Goal: Task Accomplishment & Management: Use online tool/utility

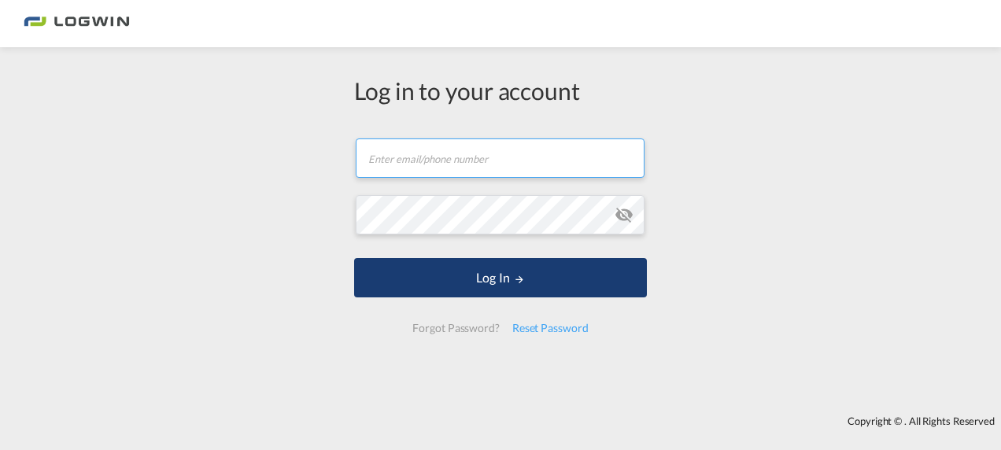
type input "[PERSON_NAME][EMAIL_ADDRESS][PERSON_NAME][DOMAIN_NAME]"
click at [556, 278] on button "Log In" at bounding box center [500, 277] width 293 height 39
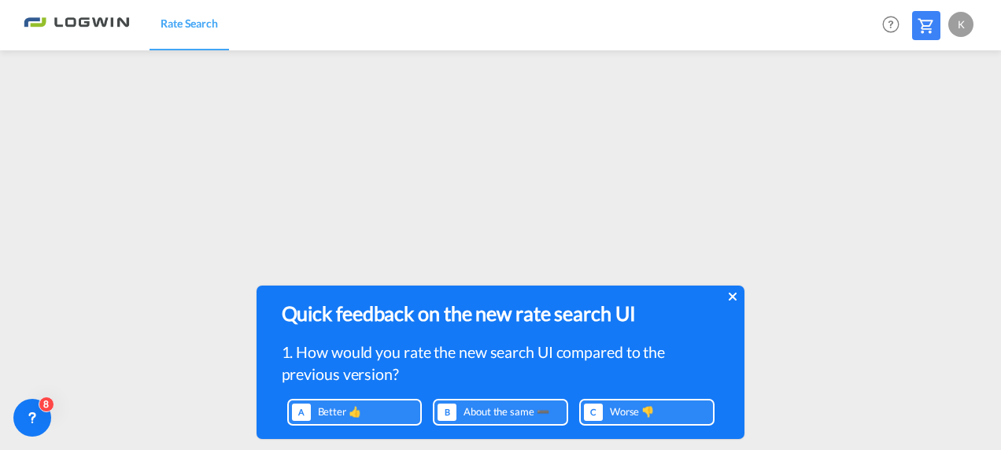
click at [723, 299] on div "Quick feedback on the new rate search UI 1. How would you rate the new search U…" at bounding box center [501, 358] width 488 height 145
click at [727, 295] on div "Quick feedback on the new rate search UI 1. How would you rate the new search U…" at bounding box center [501, 358] width 488 height 145
click at [730, 295] on icon at bounding box center [732, 297] width 8 height 8
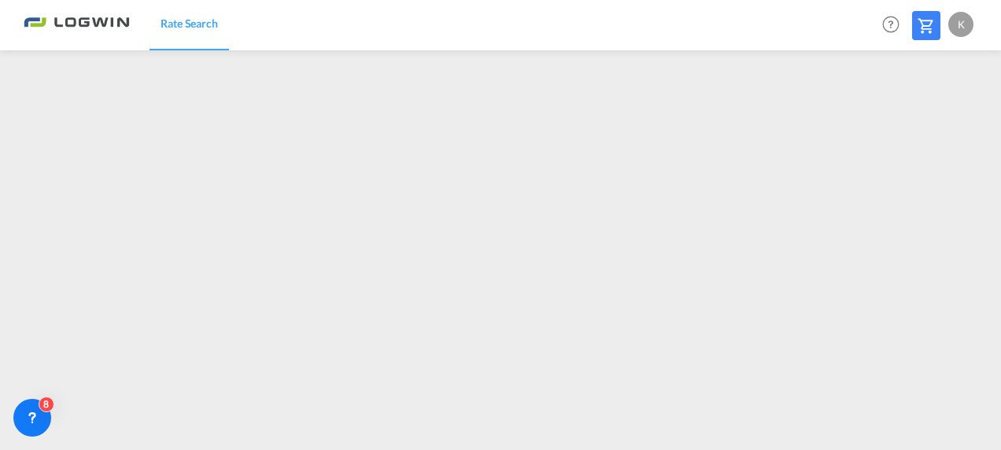
click at [951, 19] on div "K" at bounding box center [960, 24] width 25 height 25
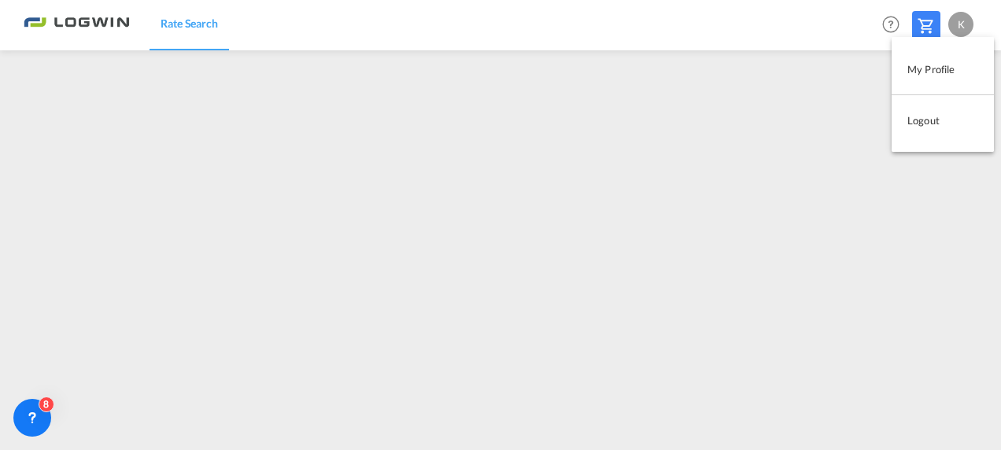
click at [921, 121] on button "Logout" at bounding box center [943, 120] width 102 height 31
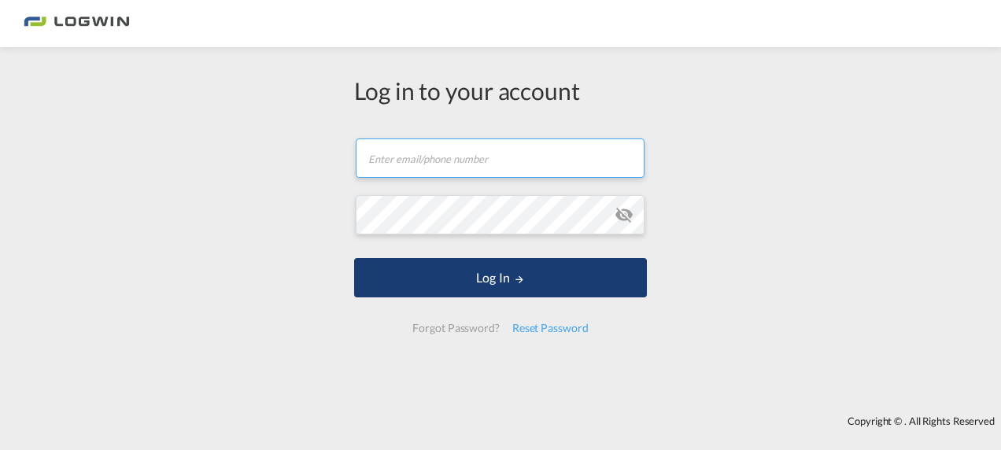
type input "[PERSON_NAME][EMAIL_ADDRESS][PERSON_NAME][DOMAIN_NAME]"
click at [474, 275] on button "Log In" at bounding box center [500, 277] width 293 height 39
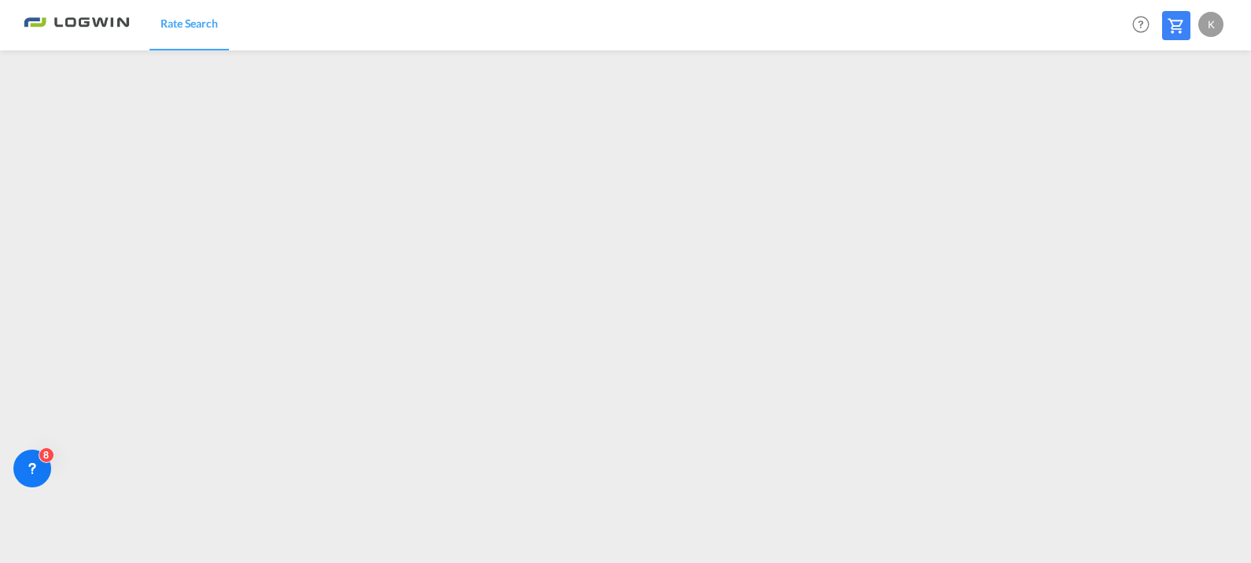
click at [1000, 21] on div "K" at bounding box center [1210, 24] width 25 height 25
click at [1000, 120] on button "Logout" at bounding box center [1193, 120] width 102 height 31
type input "[PERSON_NAME][EMAIL_ADDRESS][PERSON_NAME][DOMAIN_NAME]"
